Goal: Task Accomplishment & Management: Manage account settings

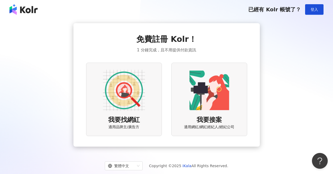
click at [146, 97] on div "我要找網紅 適用品牌主/廣告方" at bounding box center [124, 99] width 76 height 73
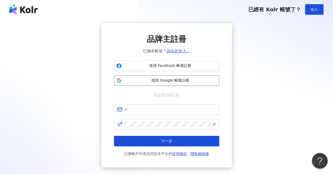
click at [190, 78] on span "使用 Google 帳號註冊" at bounding box center [170, 80] width 93 height 5
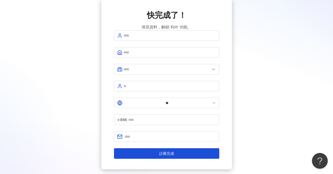
scroll to position [42, 0]
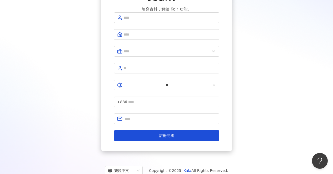
click at [261, 119] on div "快完成了！ 填寫資料，解鎖 Kolr 功能。 ** +886 註冊完成" at bounding box center [166, 66] width 320 height 170
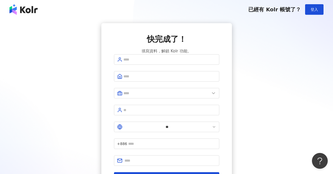
click at [324, 8] on div "已經有 Kolr 帳號了？ 登入" at bounding box center [166, 9] width 333 height 19
click at [318, 10] on button "登入" at bounding box center [314, 9] width 18 height 11
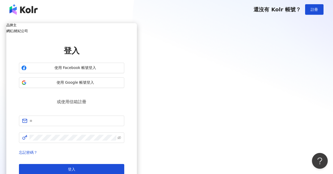
click at [137, 31] on h5 "網紅/經紀公司" at bounding box center [71, 31] width 130 height 4
click at [137, 27] on div "品牌主" at bounding box center [71, 25] width 130 height 4
click at [124, 119] on span at bounding box center [71, 120] width 105 height 11
click at [121, 118] on input "text" at bounding box center [75, 121] width 92 height 6
click at [137, 72] on div "品牌主 網紅/經紀公司 登入 使用 Facebook 帳號登入 使用 Google 帳號登入 或使用信箱註冊 忘記密碼？ 登入 還沒有 Kolr 帳號？ 立即…" at bounding box center [71, 109] width 130 height 172
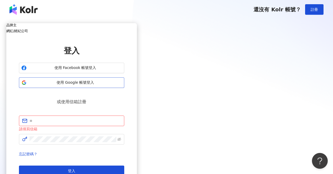
click at [122, 84] on span "使用 Google 帳號登入" at bounding box center [75, 82] width 93 height 5
click at [121, 118] on input "text" at bounding box center [75, 121] width 92 height 6
type input "**********"
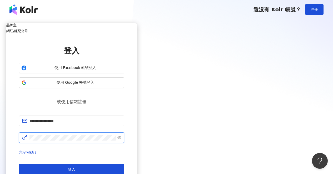
click button "登入" at bounding box center [71, 169] width 105 height 11
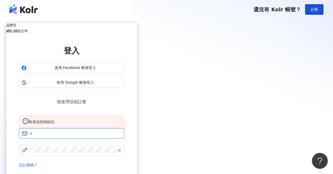
click at [121, 132] on input "text" at bounding box center [75, 133] width 92 height 6
type input "**********"
click at [121, 149] on icon "eye-invisible" at bounding box center [119, 150] width 4 height 4
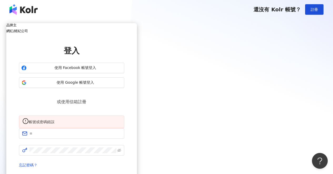
click at [137, 114] on div "品牌主 網紅/經紀公司 登入 使用 Facebook 帳號登入 使用 Google 帳號登入 或使用信箱註冊 帳號或密碼錯誤 忘記密碼？ 登入 還沒有 Kol…" at bounding box center [71, 115] width 130 height 185
